Goal: Task Accomplishment & Management: Use online tool/utility

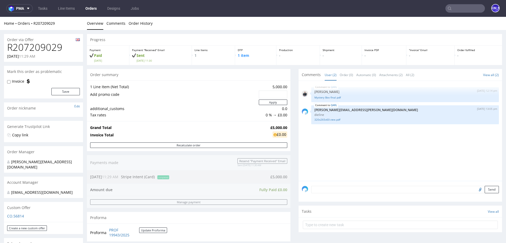
drag, startPoint x: 0, startPoint y: 0, endPoint x: 444, endPoint y: 9, distance: 444.5
click at [448, 9] on icon at bounding box center [450, 8] width 4 height 4
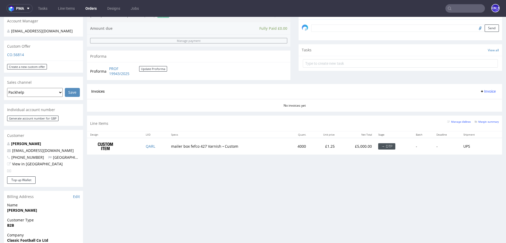
click at [454, 10] on input "text" at bounding box center [466, 8] width 40 height 8
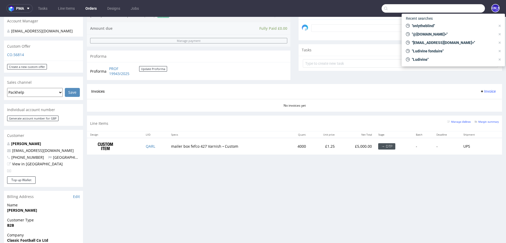
paste input "[PERSON_NAME][EMAIL_ADDRESS][DOMAIN_NAME]"
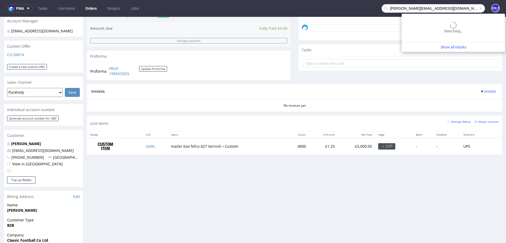
type input "[PERSON_NAME][EMAIL_ADDRESS][DOMAIN_NAME]"
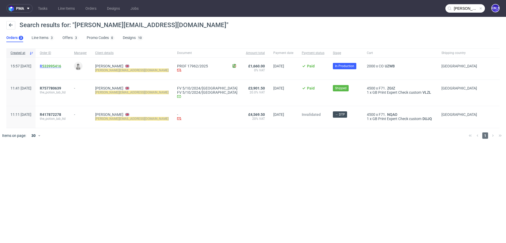
click at [57, 67] on span "R 533995416" at bounding box center [50, 66] width 21 height 4
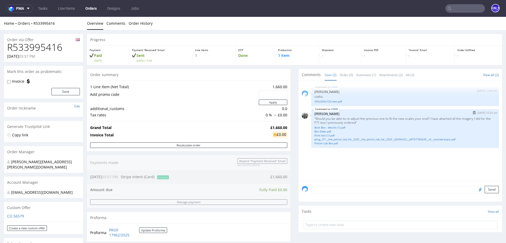
click at [318, 118] on p ""Would you be able to re-adjust the previous one to fit the new scales your end…" at bounding box center [405, 121] width 181 height 8
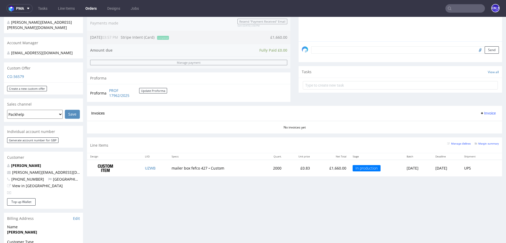
scroll to position [180, 0]
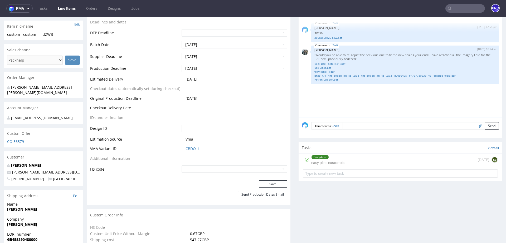
scroll to position [189, 0]
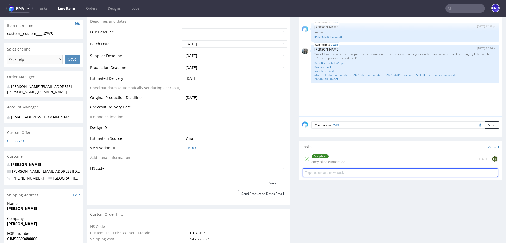
click at [326, 172] on input "text" at bounding box center [400, 173] width 195 height 8
type input "P"
type input "Payment link"
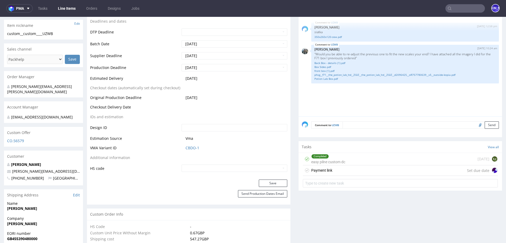
click at [347, 169] on div "Payment link Set due date" at bounding box center [400, 171] width 195 height 11
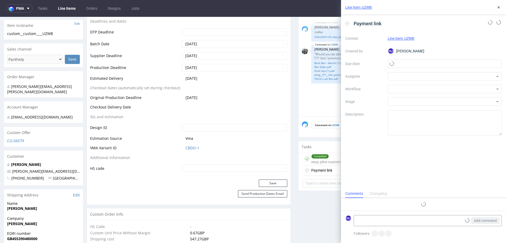
scroll to position [4, 0]
click at [395, 65] on input "text" at bounding box center [445, 64] width 114 height 8
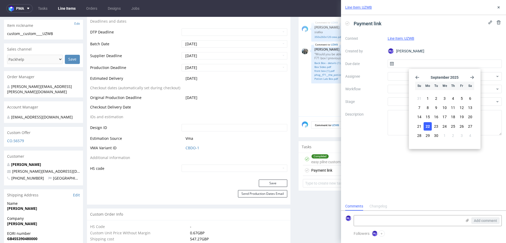
click at [427, 129] on button "22" at bounding box center [428, 126] width 8 height 8
type input "[DATE]"
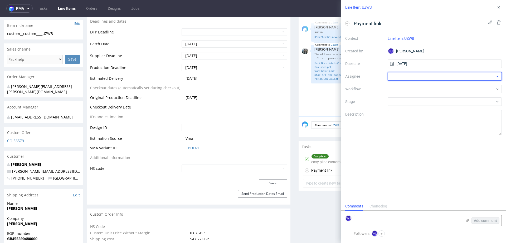
click at [402, 73] on div at bounding box center [445, 76] width 114 height 8
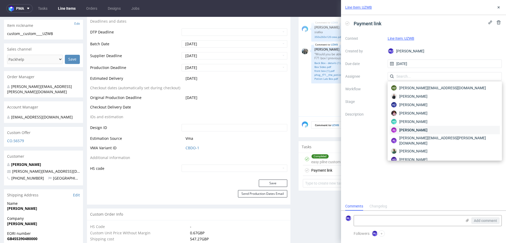
click at [410, 131] on span "[PERSON_NAME]" at bounding box center [414, 130] width 28 height 5
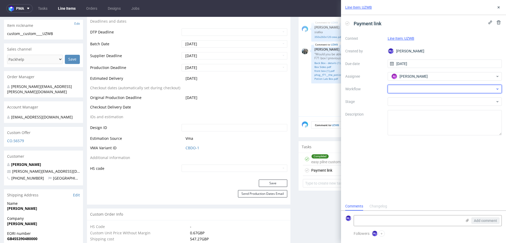
click at [406, 87] on div at bounding box center [445, 89] width 114 height 8
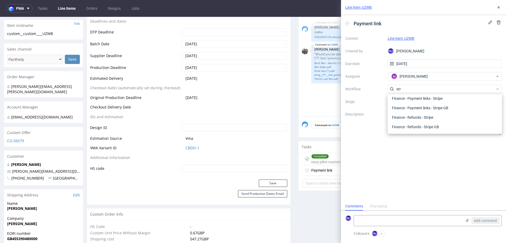
scroll to position [9, 0]
type input "stri"
click at [410, 98] on div "Finance - Payment links - Stripe" at bounding box center [445, 98] width 110 height 9
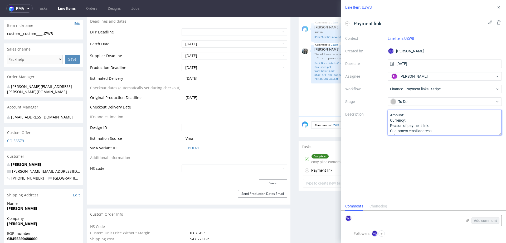
click at [412, 115] on textarea "Amount: Currency: Reason of payment link: Customers email address: Other:" at bounding box center [445, 122] width 114 height 25
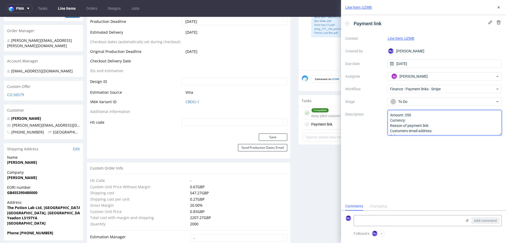
scroll to position [236, 0]
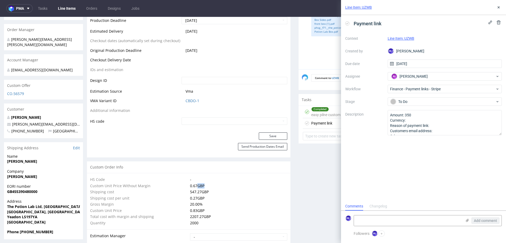
drag, startPoint x: 196, startPoint y: 184, endPoint x: 206, endPoint y: 184, distance: 9.5
click at [206, 184] on td "0.67 GBP" at bounding box center [238, 186] width 99 height 6
copy td "GBP"
click at [422, 113] on textarea "Amount: 350 Currency: Reason of payment link: Customers email address: Other:" at bounding box center [445, 122] width 114 height 25
click at [415, 122] on textarea "Amount: 350 Currency: Reason of payment link: Customers email address: Other:" at bounding box center [445, 122] width 114 height 25
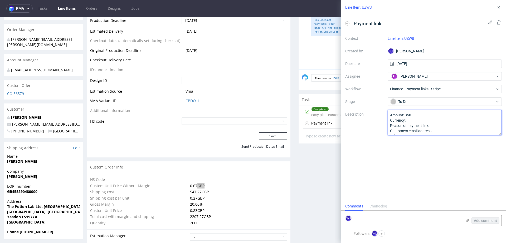
paste textarea "GBP"
click at [440, 124] on textarea "Amount: 350 Currency: Reason of payment link: Customers email address: Other:" at bounding box center [445, 122] width 114 height 25
drag, startPoint x: 417, startPoint y: 133, endPoint x: 386, endPoint y: 127, distance: 31.3
click at [386, 127] on div "Context Line Item: UZWB Created by [PERSON_NAME] [PERSON_NAME] Due date [DATE] …" at bounding box center [423, 84] width 157 height 101
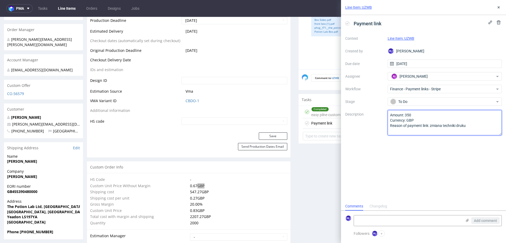
scroll to position [0, 0]
type textarea "Amount: 350 Currency: GBP Reason of payment link: zmiana techniki druku"
click at [499, 9] on icon at bounding box center [499, 7] width 4 height 4
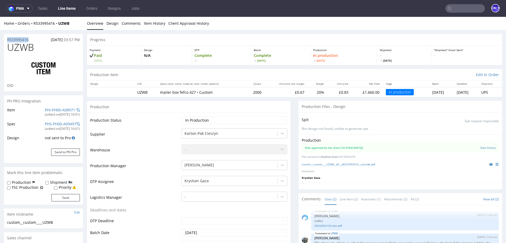
drag, startPoint x: 34, startPoint y: 38, endPoint x: 0, endPoint y: 38, distance: 34.0
copy p "R533995416"
